Goal: Transaction & Acquisition: Purchase product/service

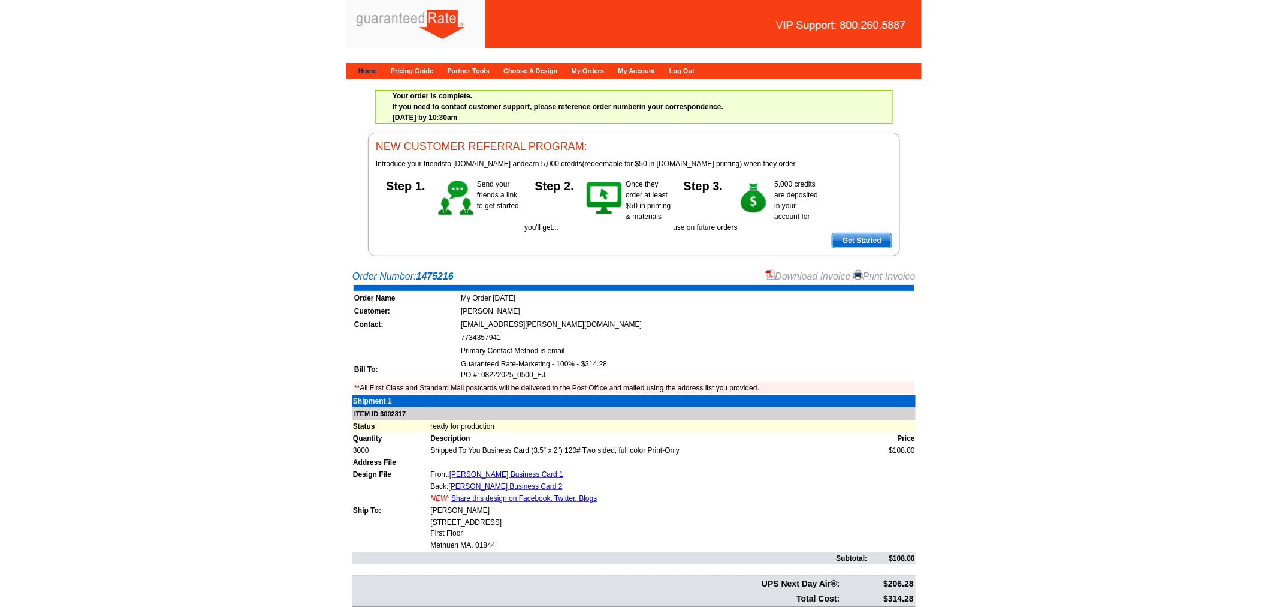
click at [370, 68] on link "Home" at bounding box center [367, 70] width 19 height 7
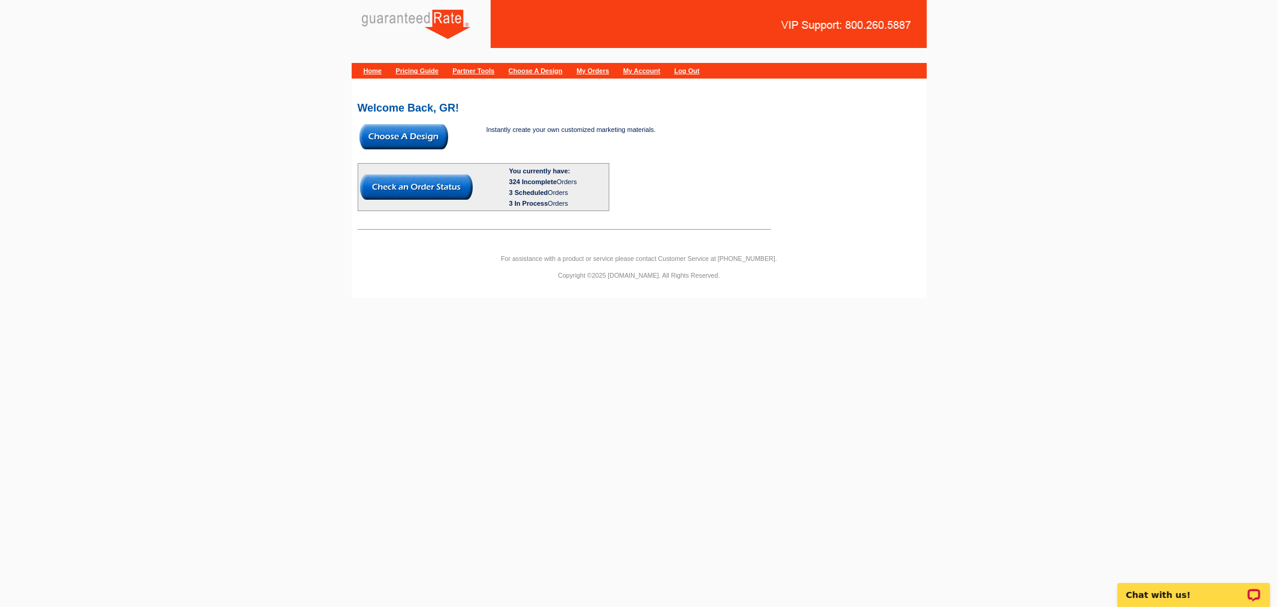
click at [396, 141] on img at bounding box center [404, 136] width 89 height 25
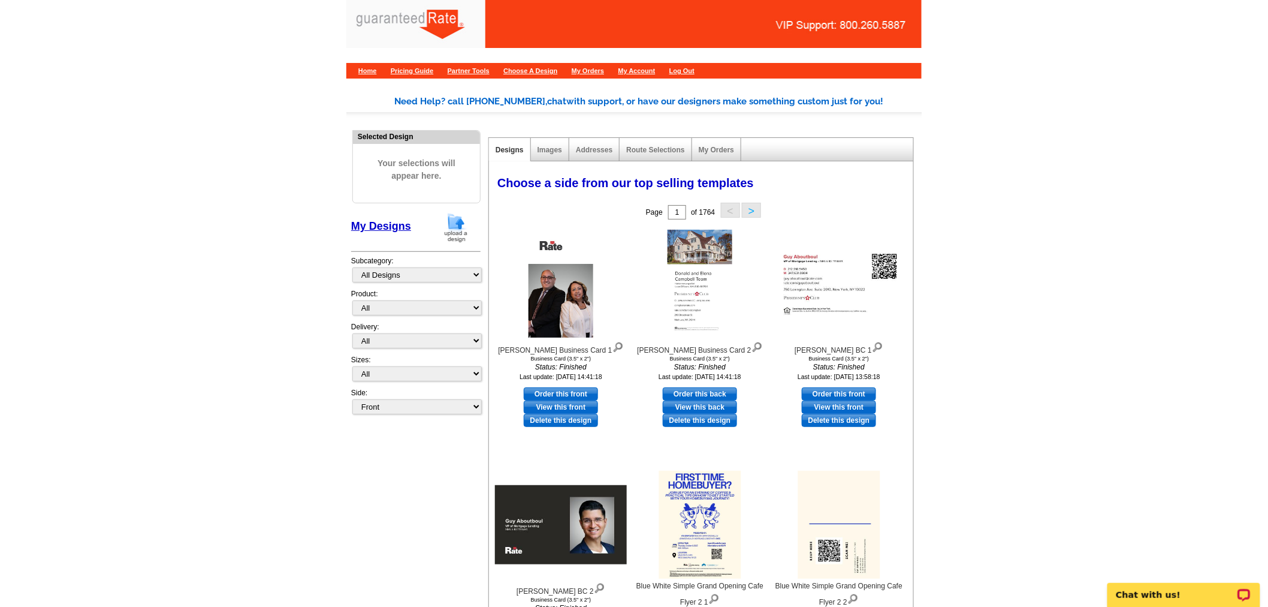
click at [457, 232] on img at bounding box center [456, 227] width 31 height 31
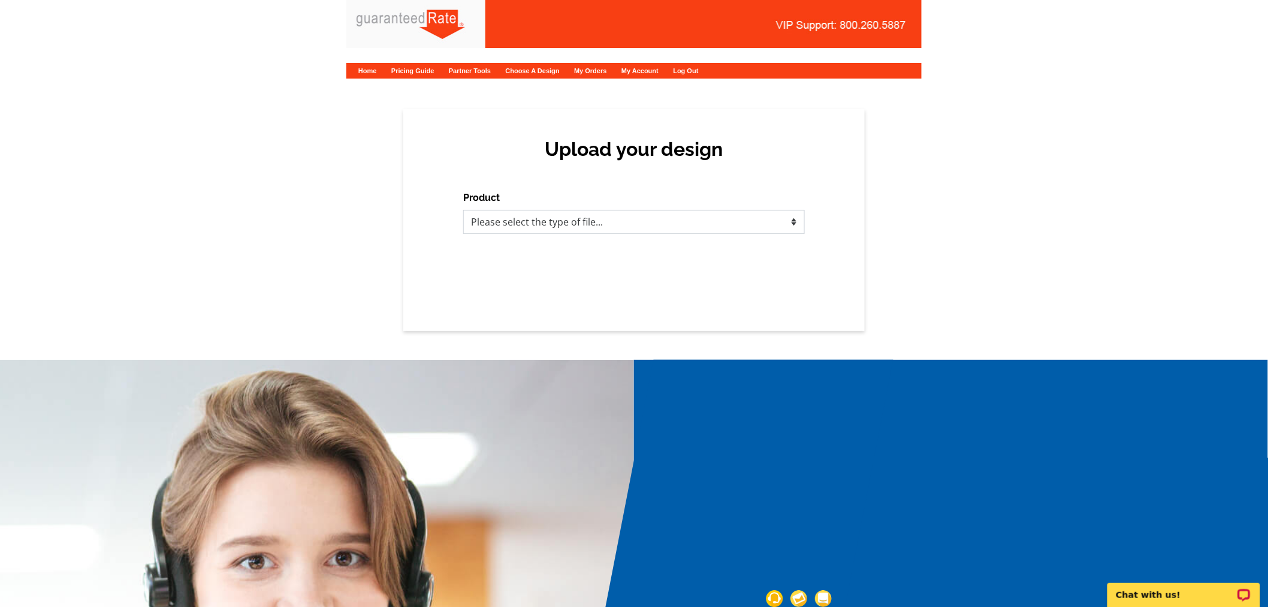
click at [493, 224] on select "Please select the type of file... Postcards Calendars Business Cards Letters an…" at bounding box center [634, 222] width 342 height 24
select select "3"
click at [463, 210] on select "Please select the type of file... Postcards Calendars Business Cards Letters an…" at bounding box center [634, 222] width 342 height 24
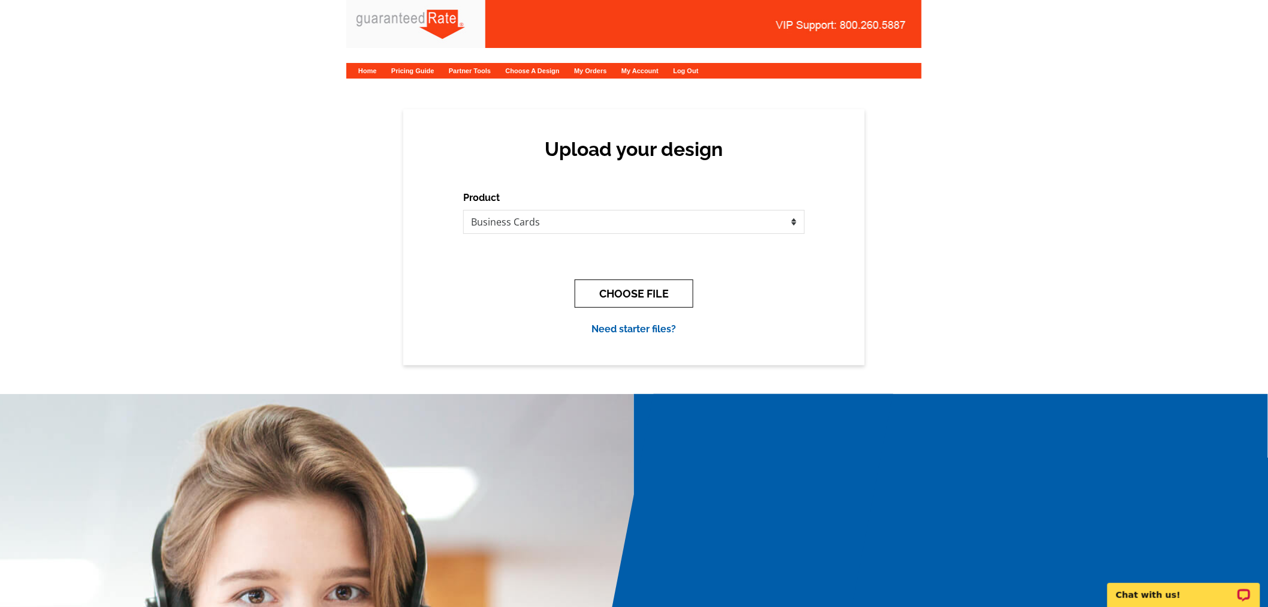
click at [654, 295] on button "CHOOSE FILE" at bounding box center [634, 293] width 119 height 28
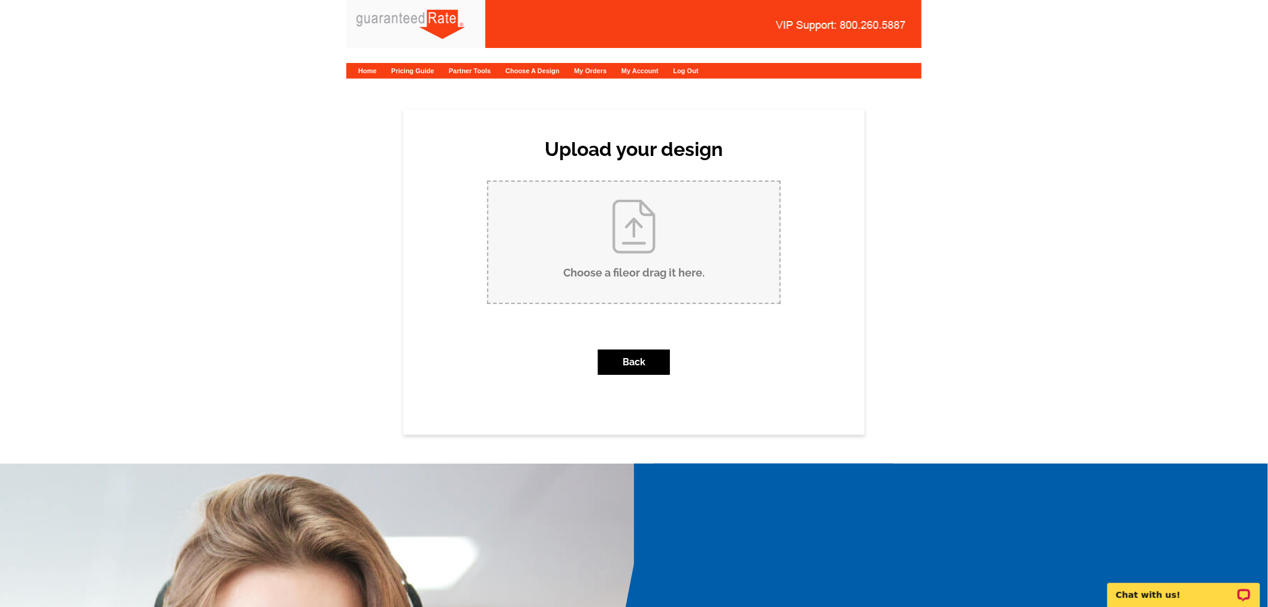
click at [606, 244] on input "Choose a file or drag it here ." at bounding box center [633, 242] width 291 height 121
type input "C:\fakepath\Guy Aboutboul BC.pdf"
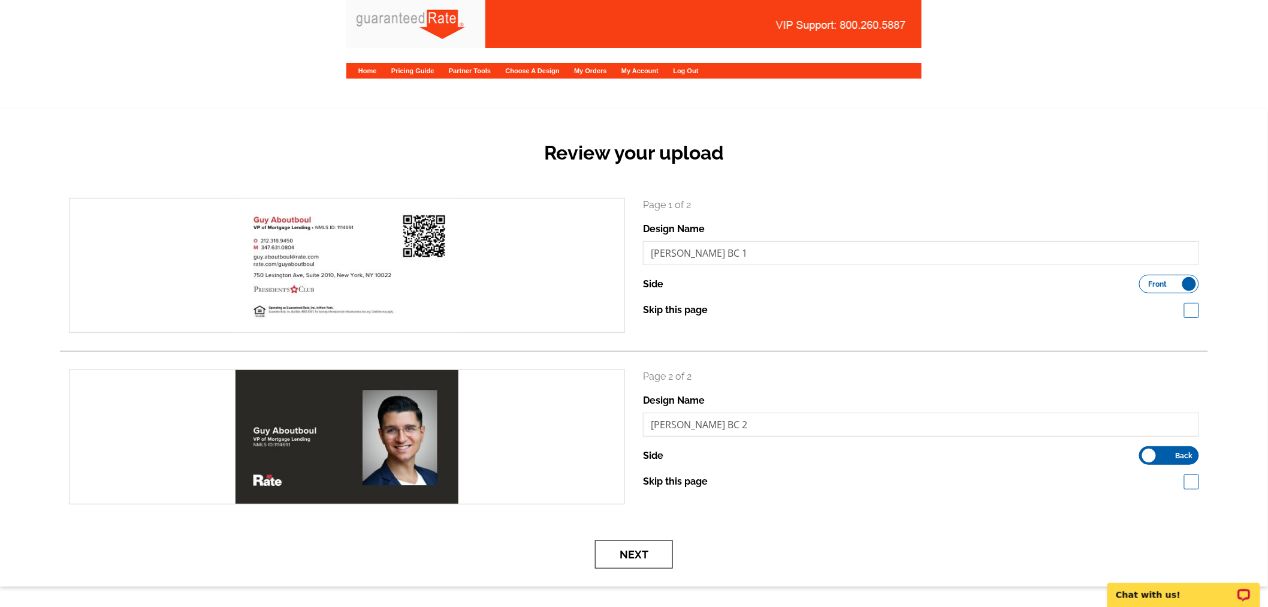
click at [633, 565] on button "Next" at bounding box center [634, 554] width 78 height 28
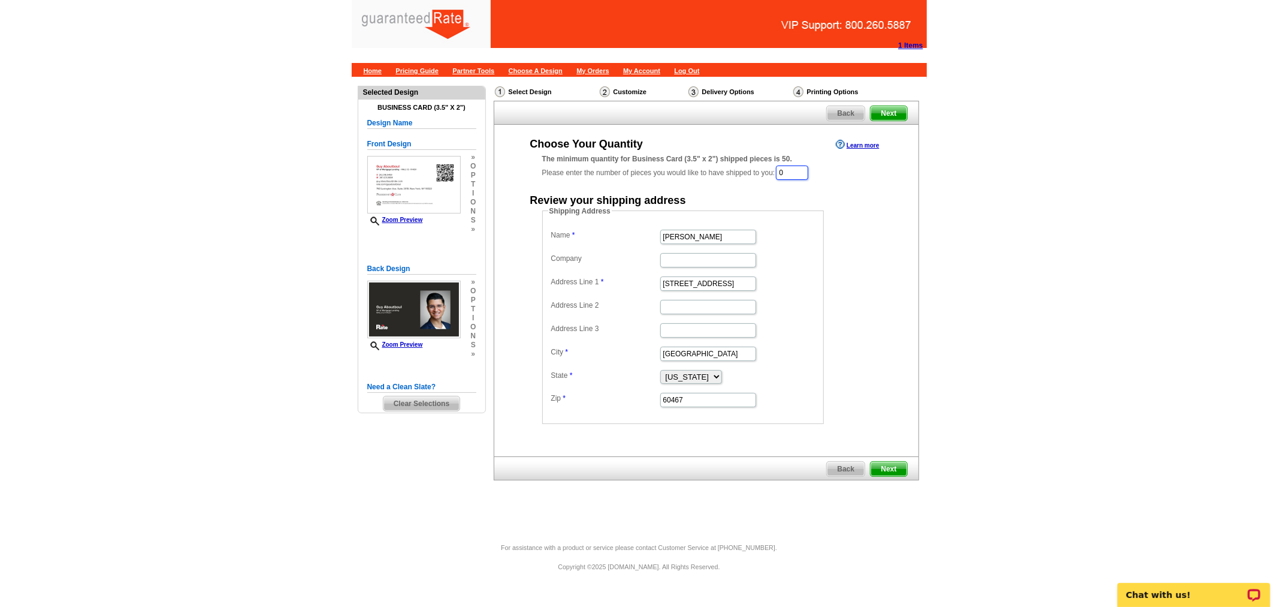
click at [807, 170] on input "0" at bounding box center [792, 172] width 32 height 14
type input "500"
drag, startPoint x: 732, startPoint y: 280, endPoint x: 616, endPoint y: 277, distance: 116.3
click at [616, 277] on dl "Name Linda Lownes Company Address Line 1 15812 S Wolf Road Address Line 2 Addre…" at bounding box center [683, 319] width 270 height 182
paste input "2053 East 65th street"
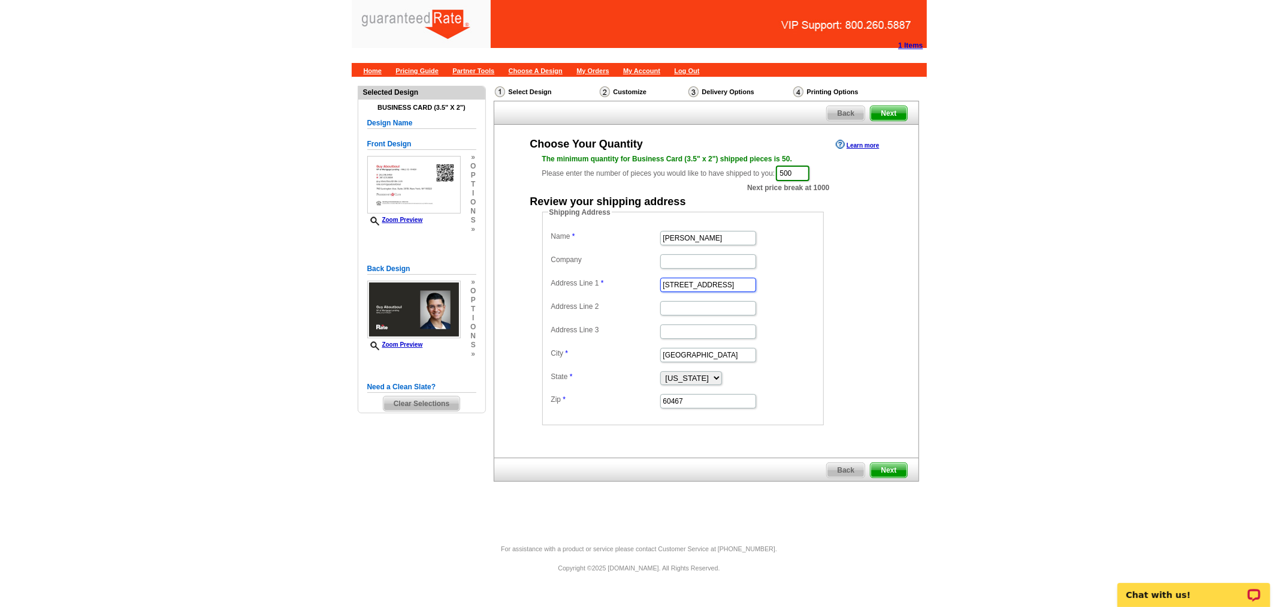
type input "2053 East 65th street"
drag, startPoint x: 721, startPoint y: 232, endPoint x: 535, endPoint y: 221, distance: 186.7
click at [535, 221] on div "Shipping Address Name Linda Lownes Company Address Line 1 2053 East 65th street…" at bounding box center [706, 316] width 376 height 218
type input "Guy Aboutboul"
drag, startPoint x: 720, startPoint y: 357, endPoint x: 581, endPoint y: 328, distance: 141.4
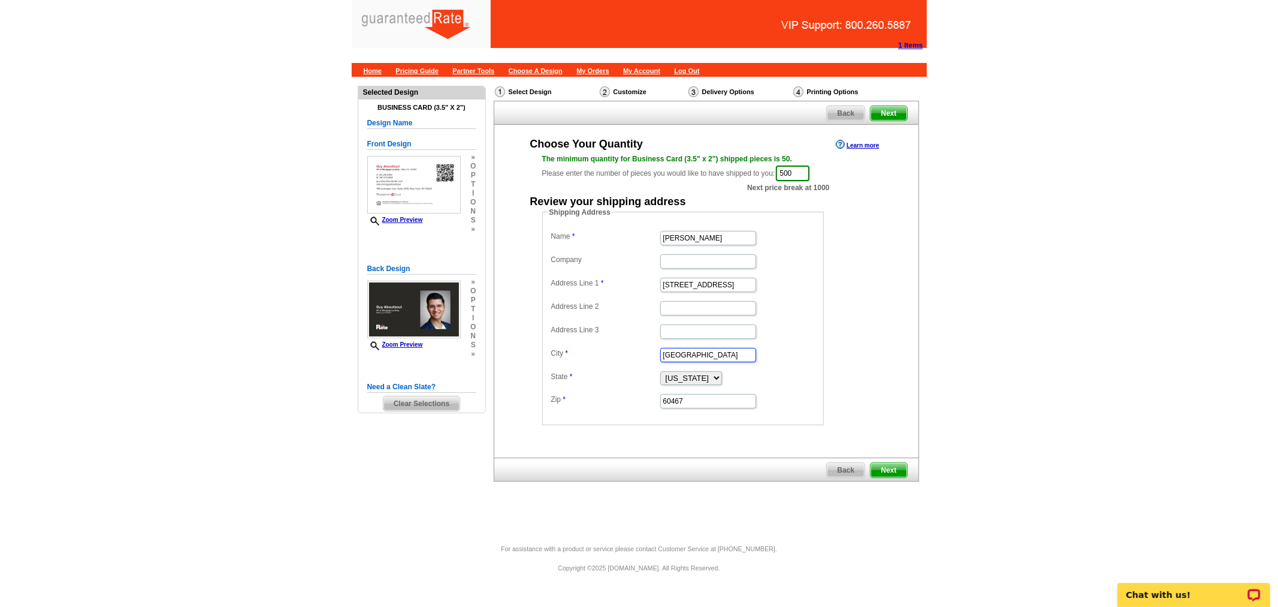
click at [581, 328] on dl "Name Guy Aboutboul Company Address Line 1 2053 East 65th street Address Line 2 …" at bounding box center [683, 319] width 270 height 182
type input "Brooklyn"
click at [693, 371] on select "Alabama Alaska Arizona Arkansas California Colorado Connecticut District of Col…" at bounding box center [691, 378] width 62 height 14
select select "NY"
click at [660, 371] on select "Alabama Alaska Arizona Arkansas California Colorado Connecticut District of Col…" at bounding box center [691, 378] width 62 height 14
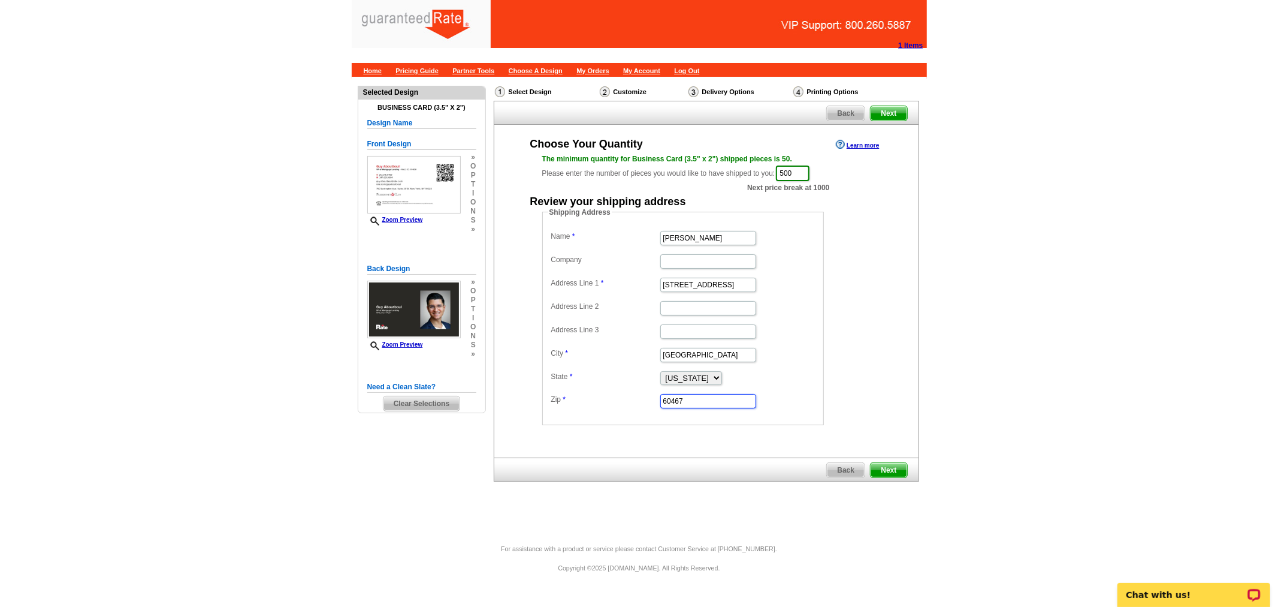
drag, startPoint x: 696, startPoint y: 396, endPoint x: 623, endPoint y: 397, distance: 72.5
click at [623, 397] on dl "Name Guy Aboutboul Company Address Line 1 2053 East 65th street Address Line 2 …" at bounding box center [683, 319] width 270 height 182
paste input "11234"
type input "11234"
click at [902, 467] on span "Next" at bounding box center [889, 470] width 36 height 14
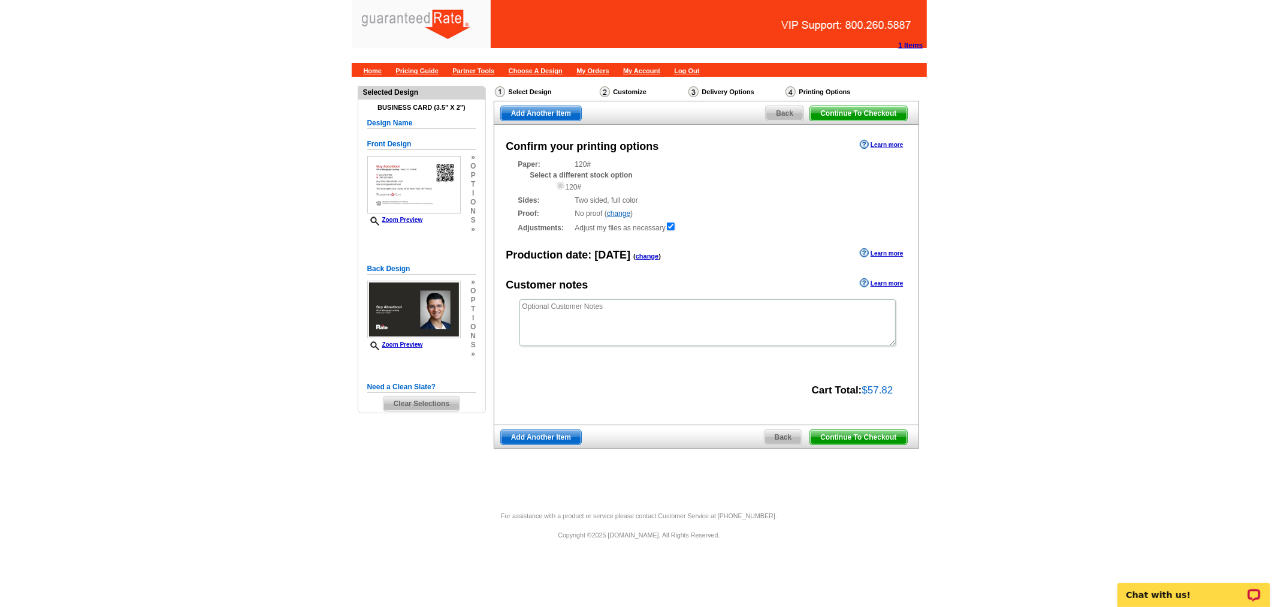
click at [879, 434] on span "Continue To Checkout" at bounding box center [858, 437] width 96 height 14
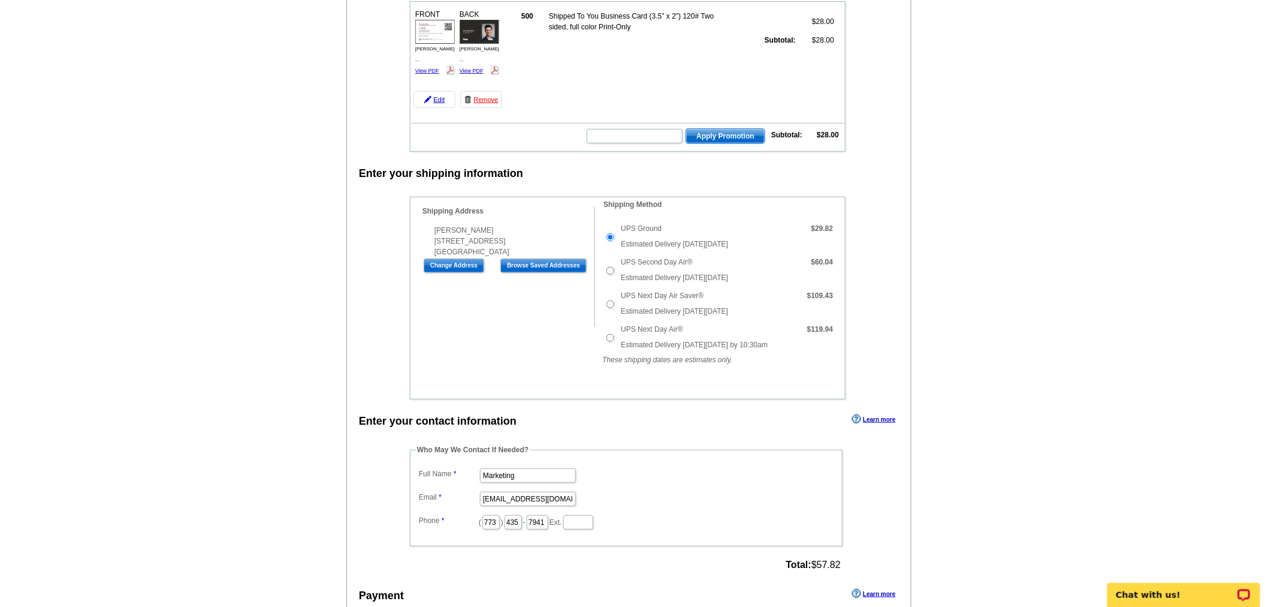
scroll to position [165, 0]
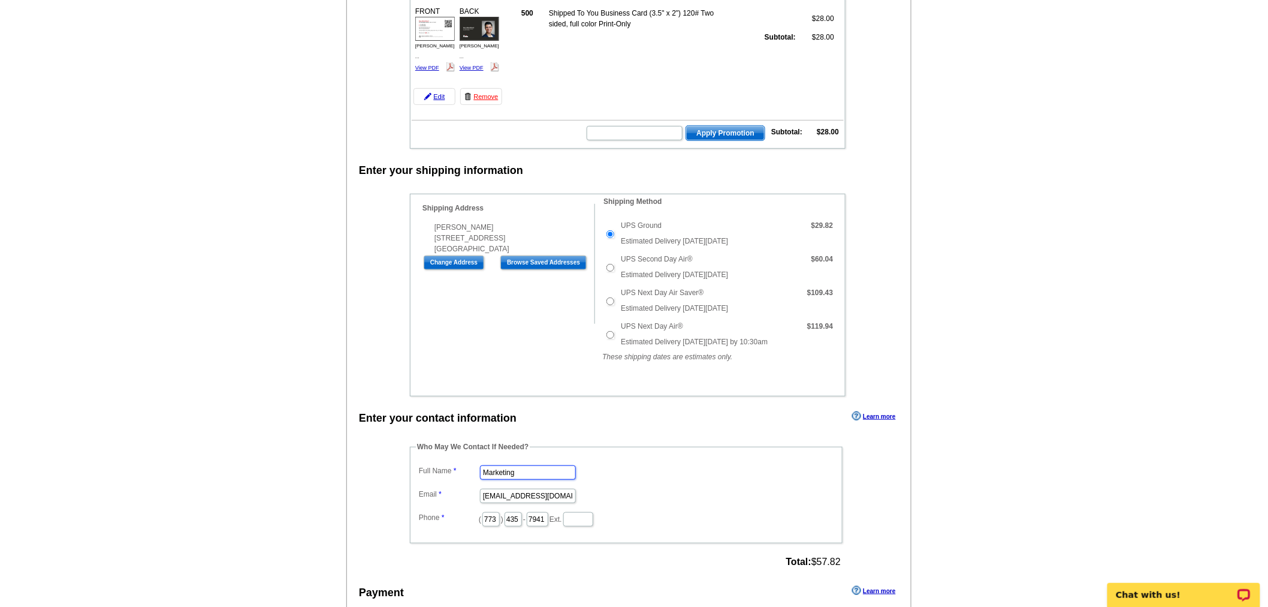
drag, startPoint x: 517, startPoint y: 460, endPoint x: 370, endPoint y: 445, distance: 147.7
type input "[PERSON_NAME]"
drag, startPoint x: 481, startPoint y: 487, endPoint x: 624, endPoint y: 475, distance: 143.8
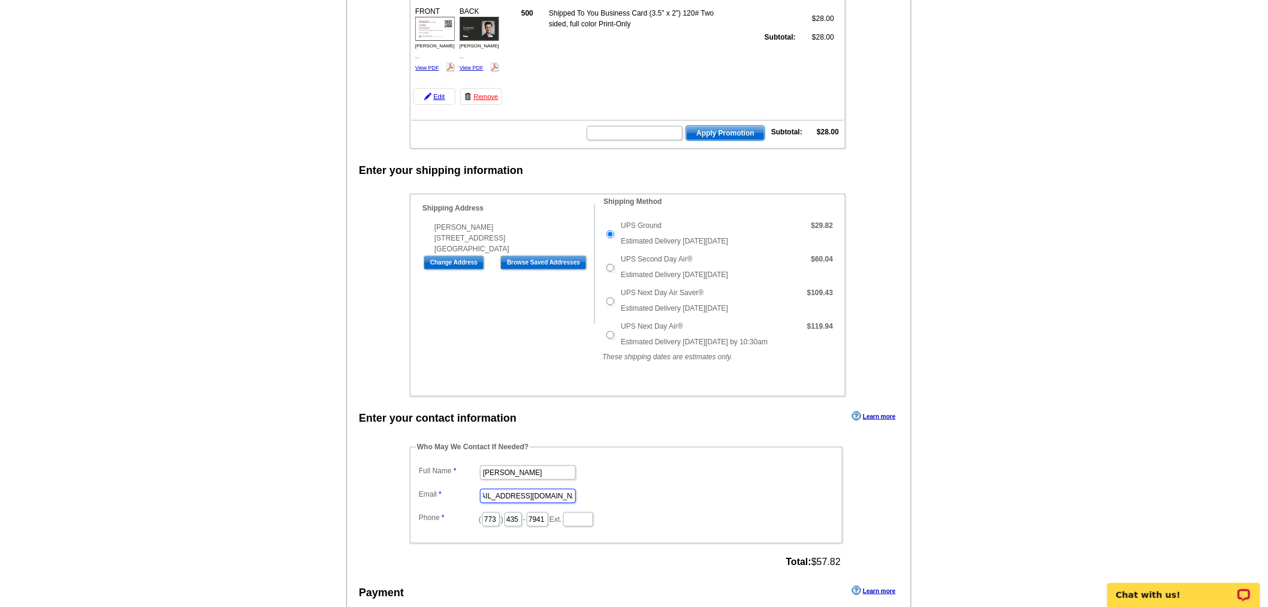
click at [624, 475] on dl "Full Name Ester Jacobe Email marketing@guaranteedrate.com Phone ( 773 ) 435 - 7…" at bounding box center [626, 494] width 421 height 65
type input "ester.jacobe@rate.com"
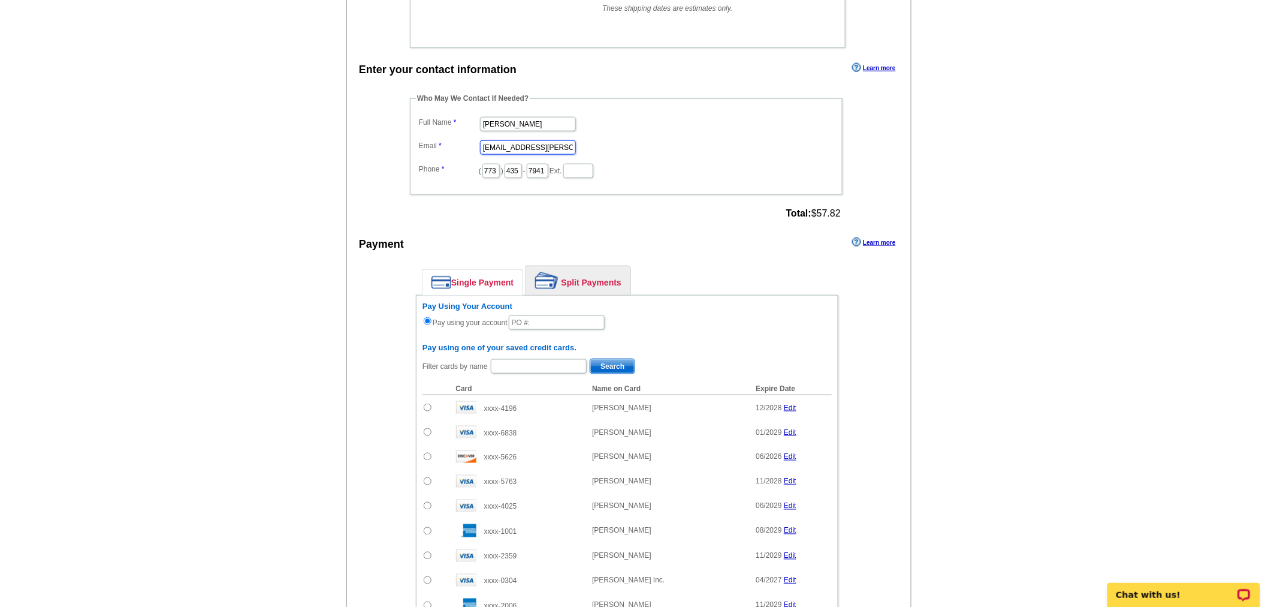
scroll to position [521, 0]
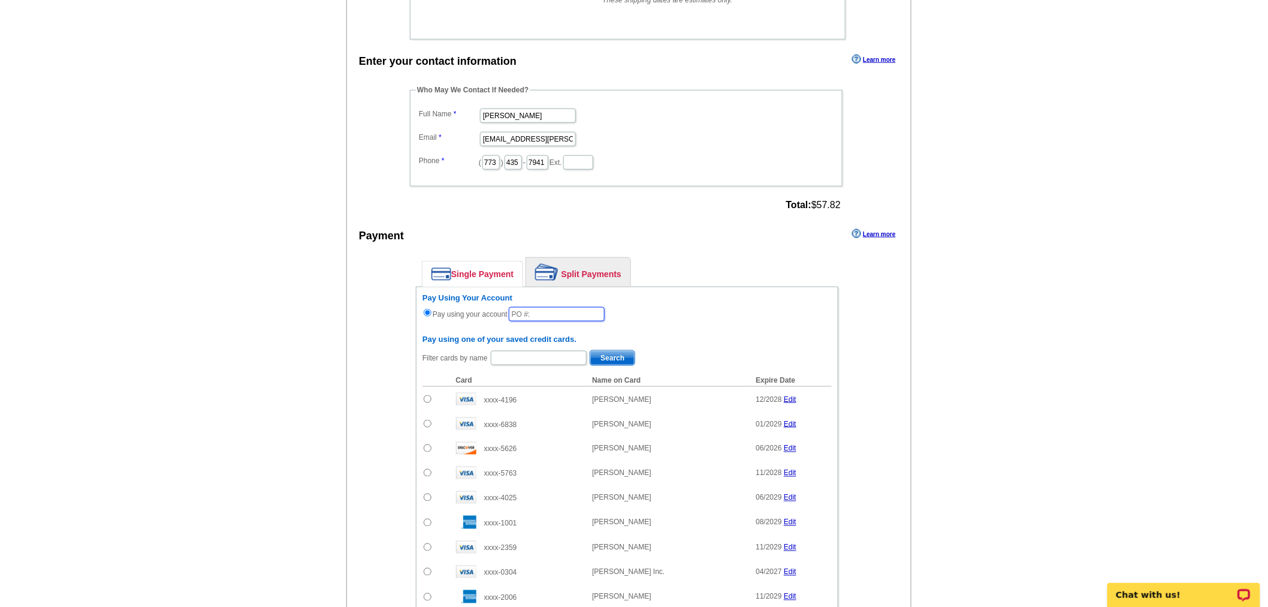
click at [562, 313] on input "text" at bounding box center [557, 314] width 96 height 14
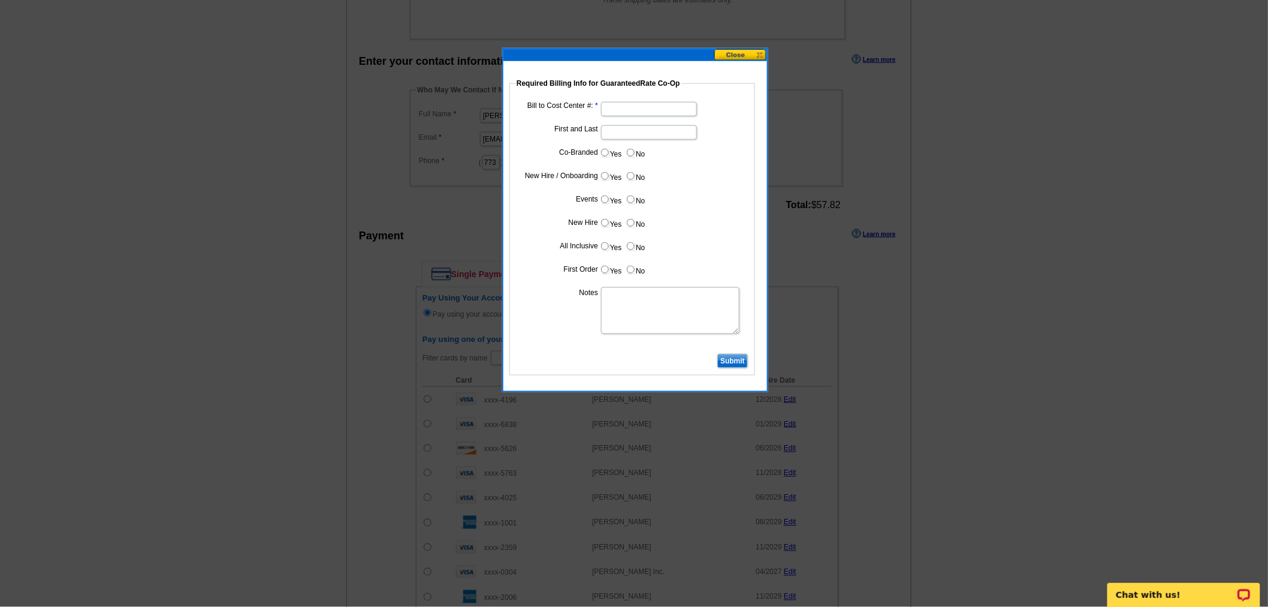
type input "09232025_0917_EJ"
click at [666, 104] on input "Bill to Cost Center #:" at bounding box center [649, 109] width 96 height 14
type input "1060"
type input "Guy Aboutboul"
click at [630, 158] on label "No" at bounding box center [635, 153] width 19 height 14
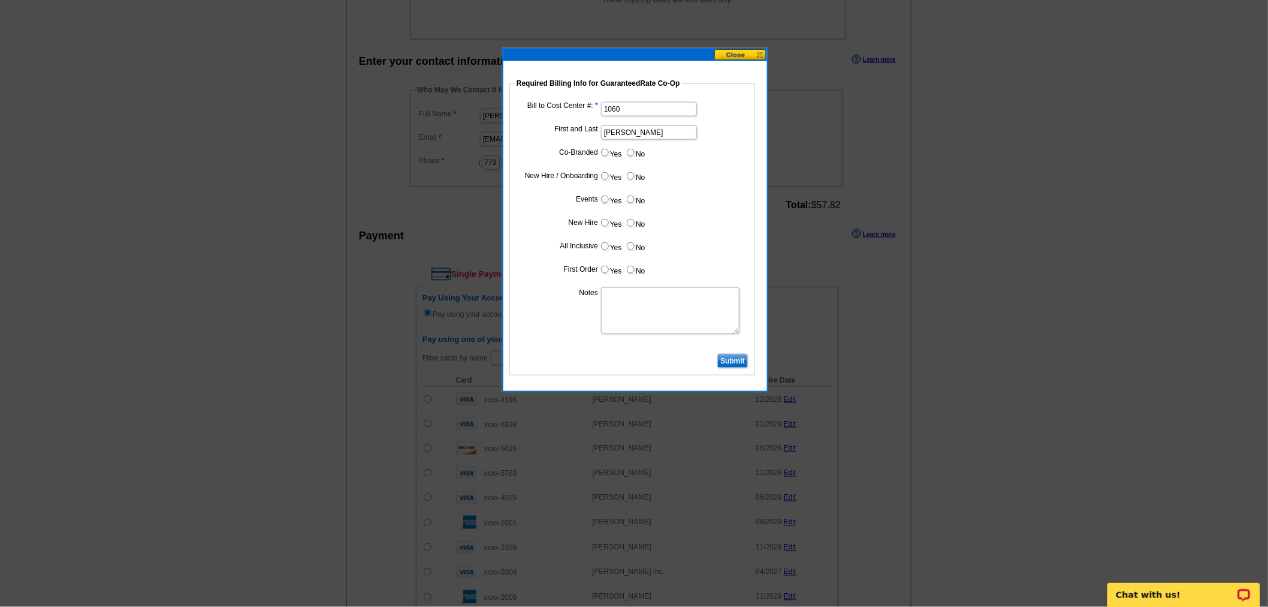
click at [630, 156] on input "No" at bounding box center [631, 153] width 8 height 8
radio input "true"
click at [631, 176] on input "No" at bounding box center [631, 176] width 8 height 8
radio input "true"
click at [631, 204] on label "No" at bounding box center [635, 199] width 19 height 14
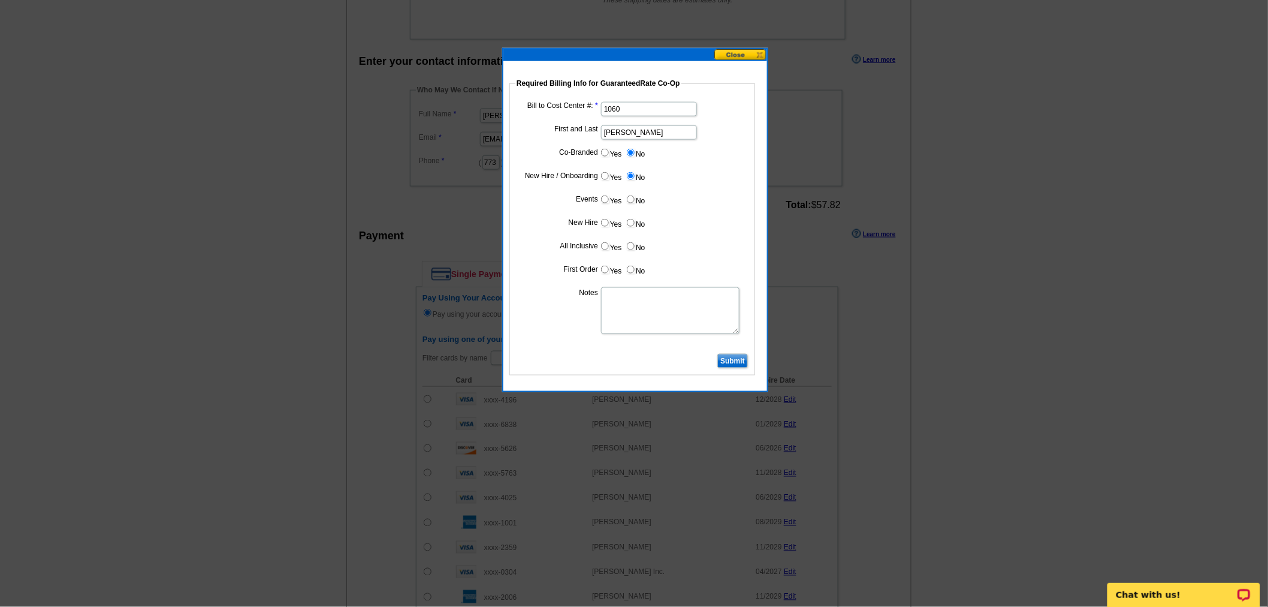
click at [631, 203] on input "No" at bounding box center [631, 199] width 8 height 8
radio input "true"
click at [633, 226] on label "No" at bounding box center [635, 223] width 19 height 14
click at [633, 226] on input "No" at bounding box center [631, 223] width 8 height 8
radio input "true"
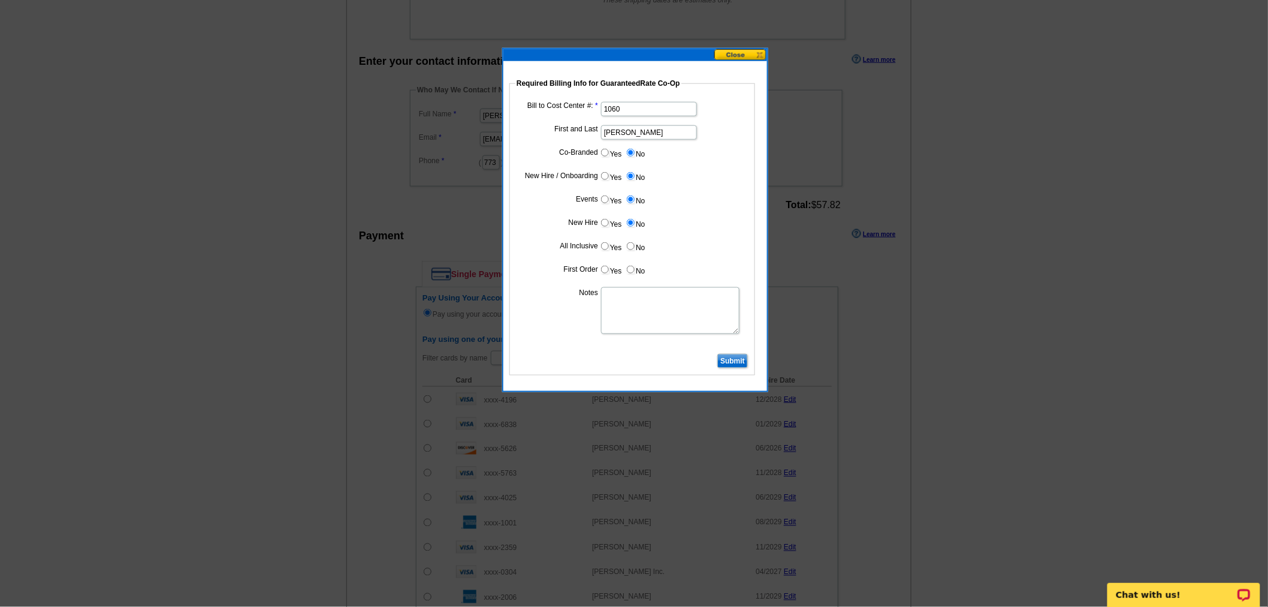
click at [633, 244] on input "No" at bounding box center [631, 246] width 8 height 8
radio input "true"
click at [632, 271] on input "No" at bounding box center [631, 270] width 8 height 8
radio input "true"
click at [638, 322] on textarea "Notes" at bounding box center [670, 310] width 138 height 47
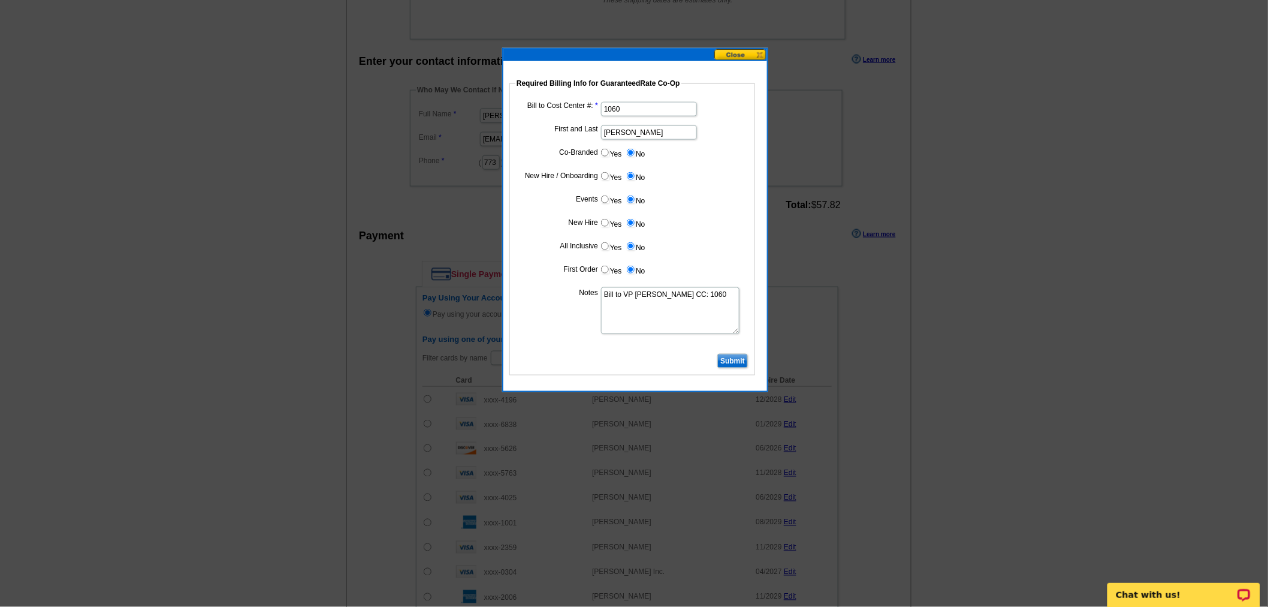
type textarea "Bill to VP Guy Aboutboul CC: 1060"
click at [738, 360] on input "Submit" at bounding box center [732, 361] width 31 height 14
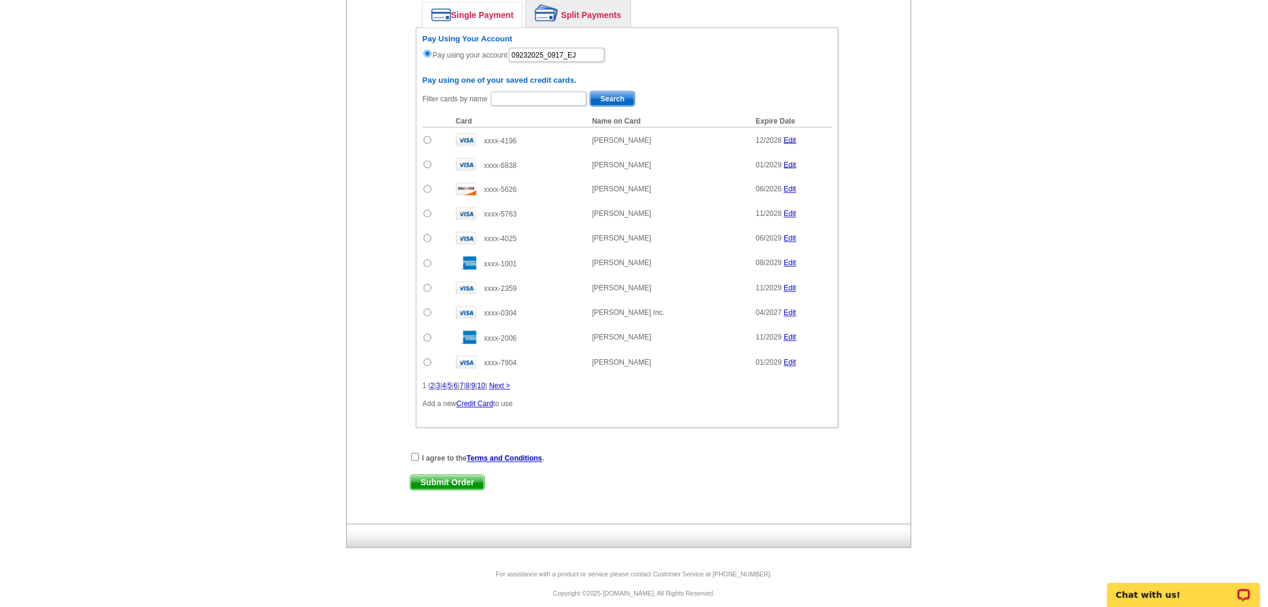
scroll to position [785, 0]
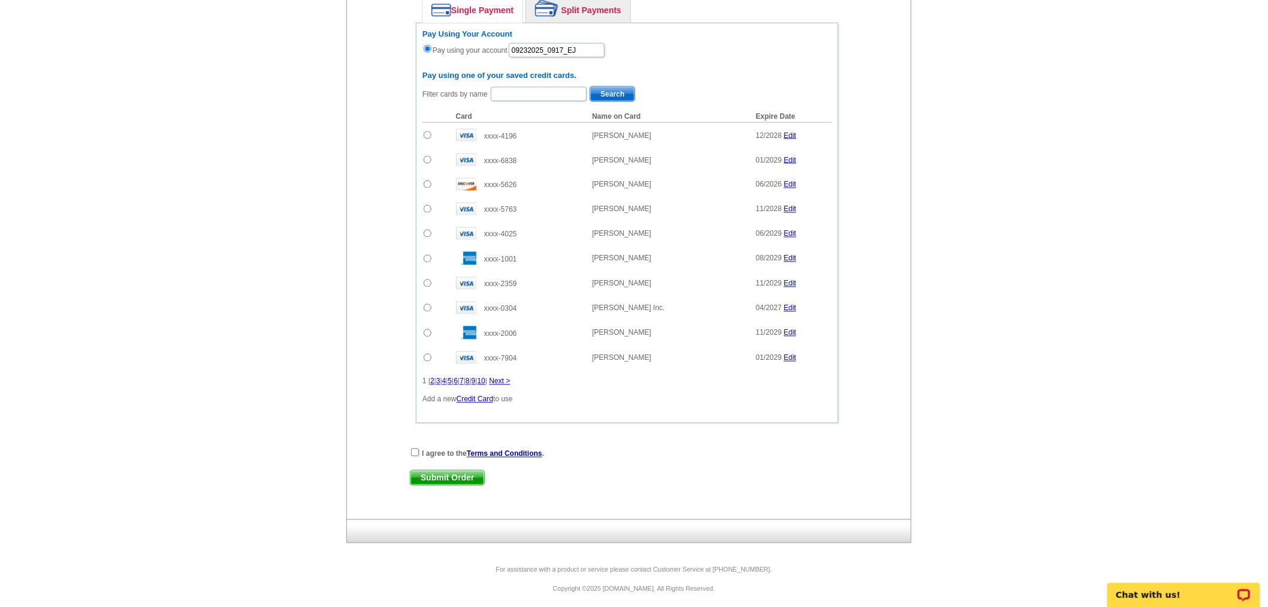
click at [417, 448] on input "checkbox" at bounding box center [415, 452] width 8 height 8
checkbox input "true"
click at [423, 470] on span "Submit Order" at bounding box center [448, 477] width 74 height 14
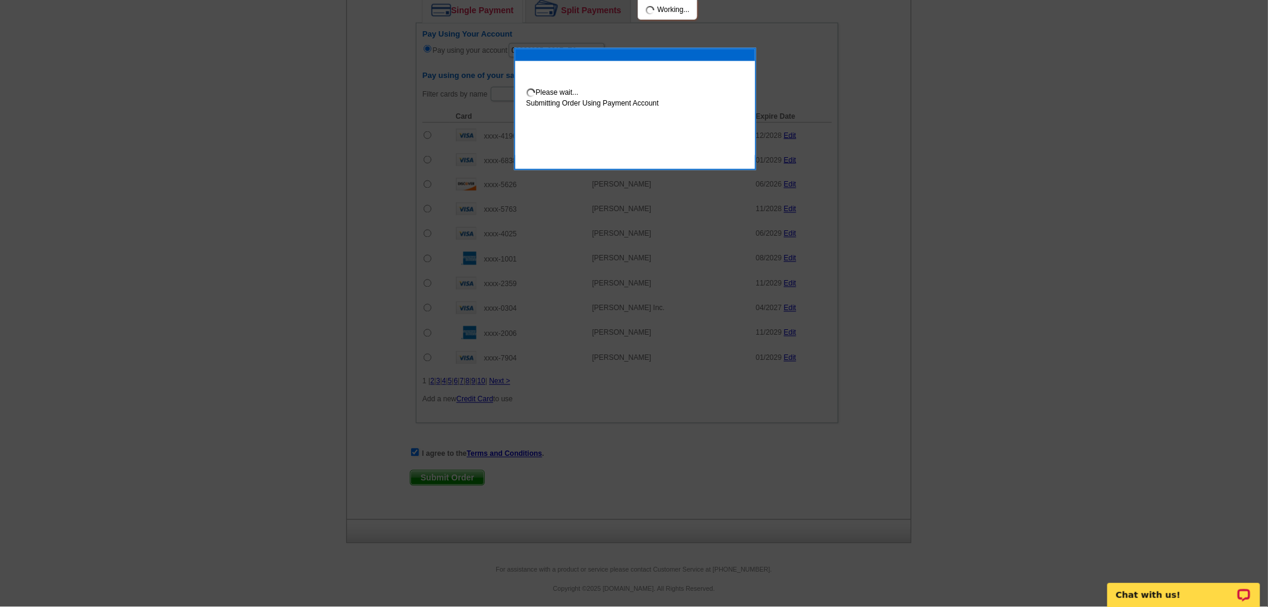
scroll to position [846, 0]
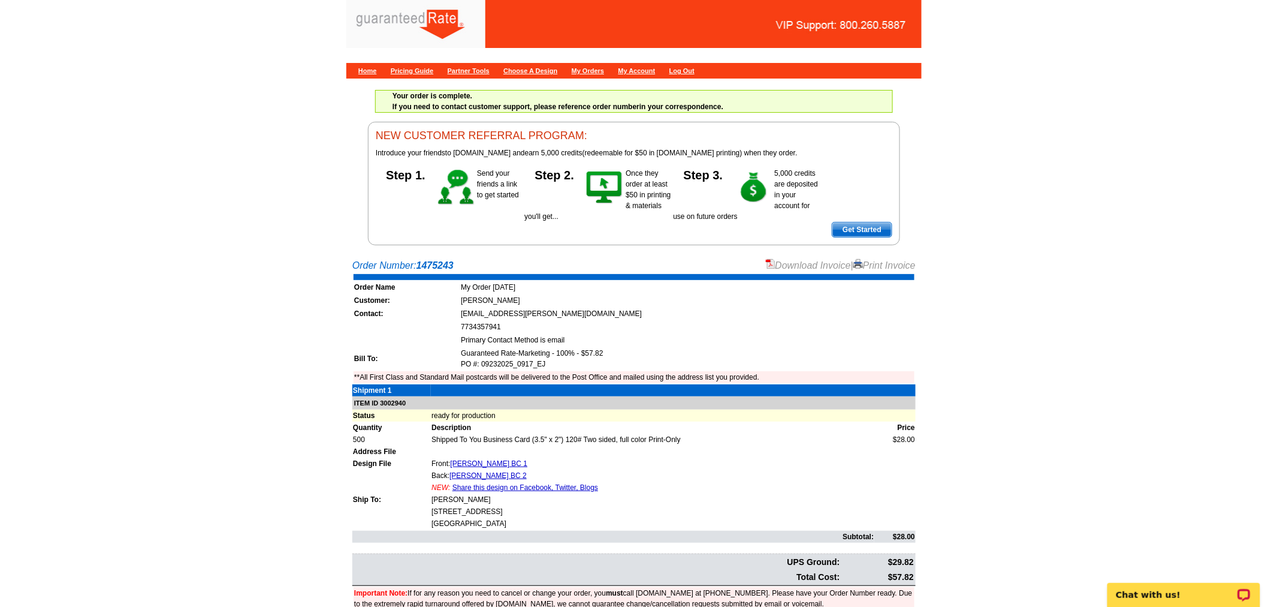
click at [825, 261] on link "Download Invoice" at bounding box center [808, 265] width 85 height 10
